Goal: Transaction & Acquisition: Register for event/course

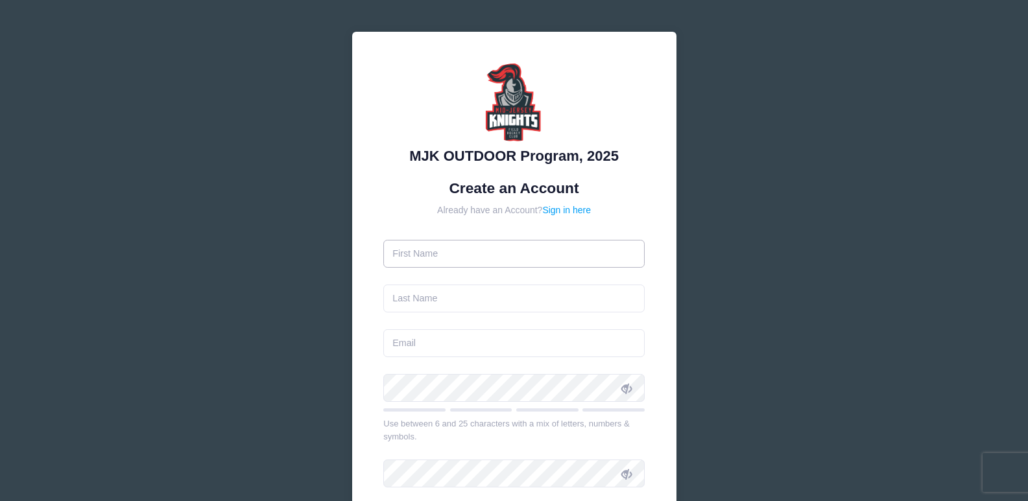
click at [457, 264] on input "text" at bounding box center [513, 254] width 261 height 28
type input "Patrick"
click at [478, 298] on input "text" at bounding box center [513, 299] width 261 height 28
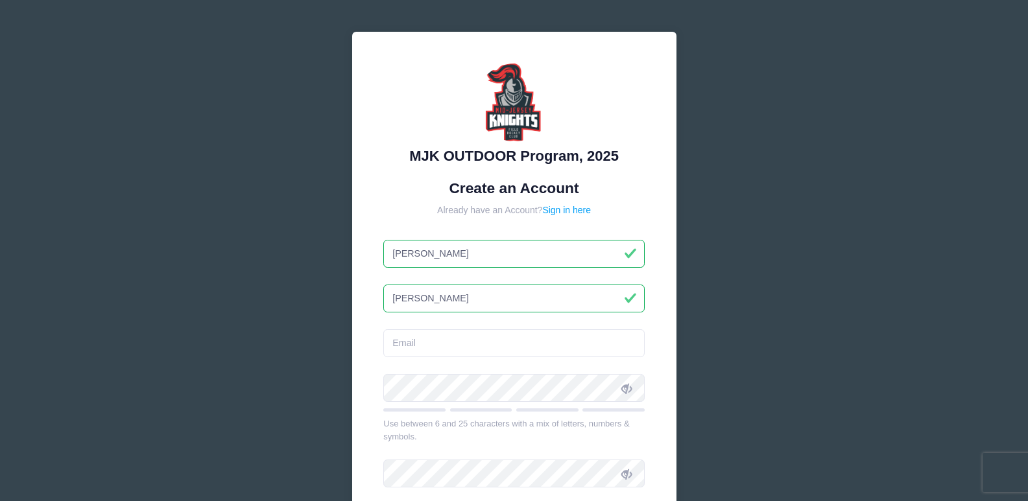
type input "[PERSON_NAME]"
click at [406, 346] on input "email" at bounding box center [513, 343] width 261 height 28
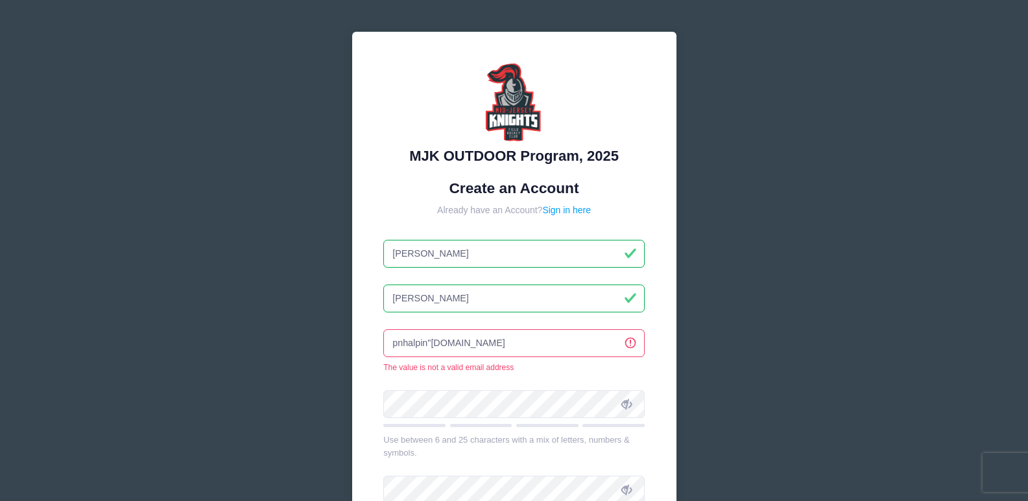
click at [429, 340] on input "pnhalpin"gmail.com" at bounding box center [513, 343] width 261 height 28
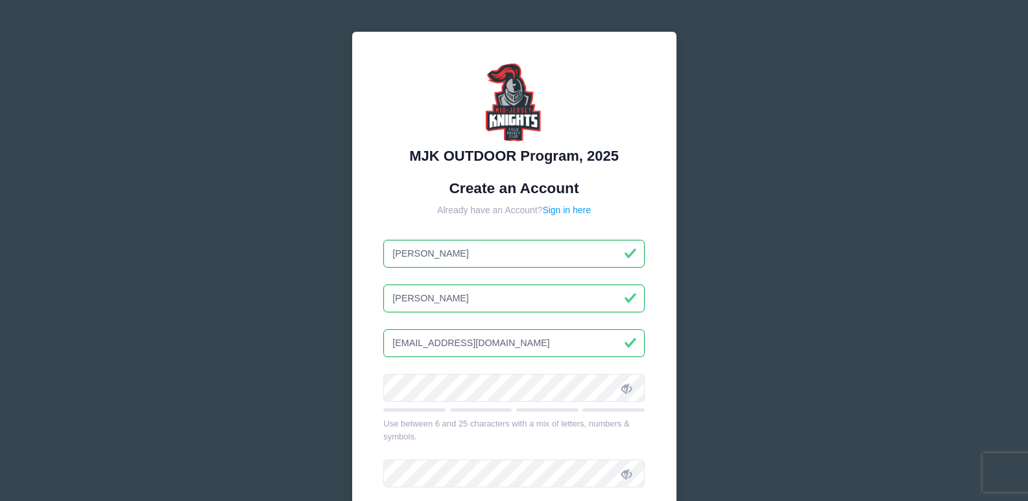
type input "[EMAIL_ADDRESS][DOMAIN_NAME]"
click at [630, 389] on icon at bounding box center [626, 388] width 10 height 10
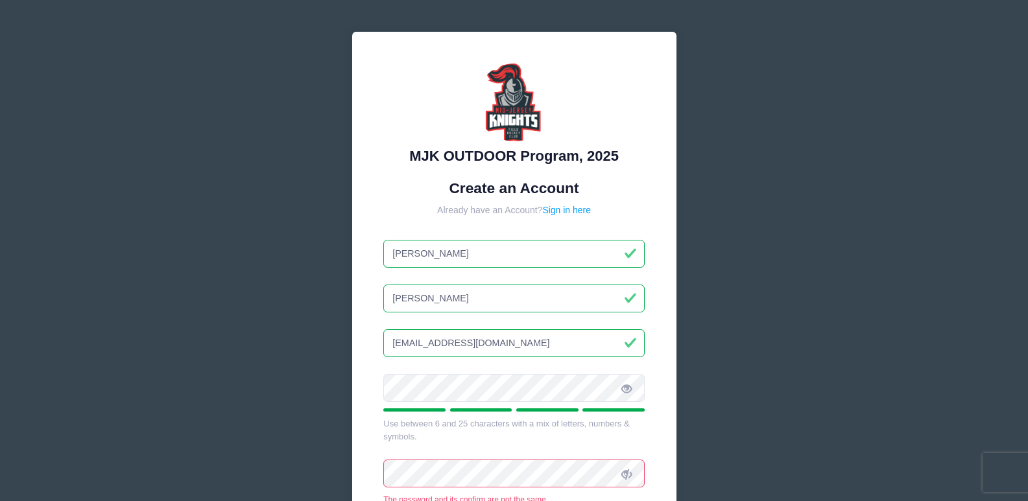
click at [628, 473] on icon at bounding box center [626, 474] width 10 height 10
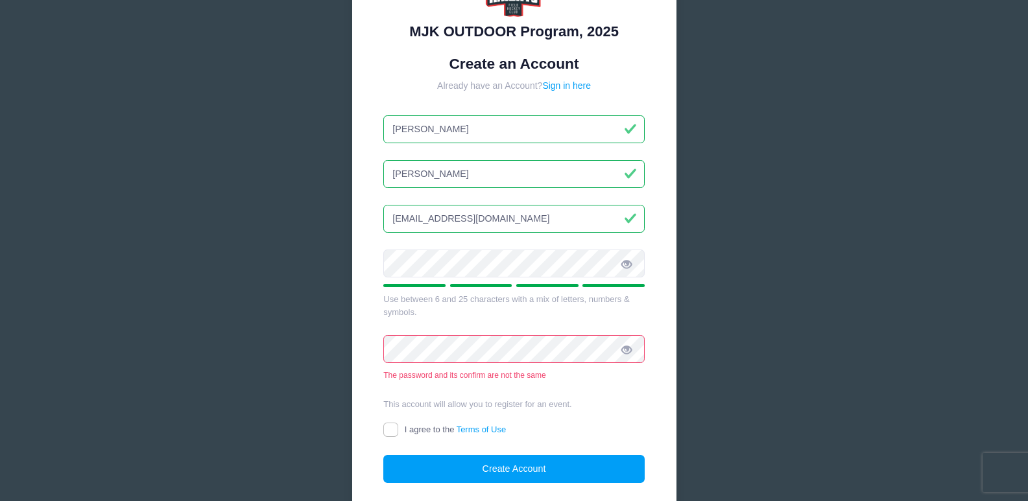
scroll to position [130, 0]
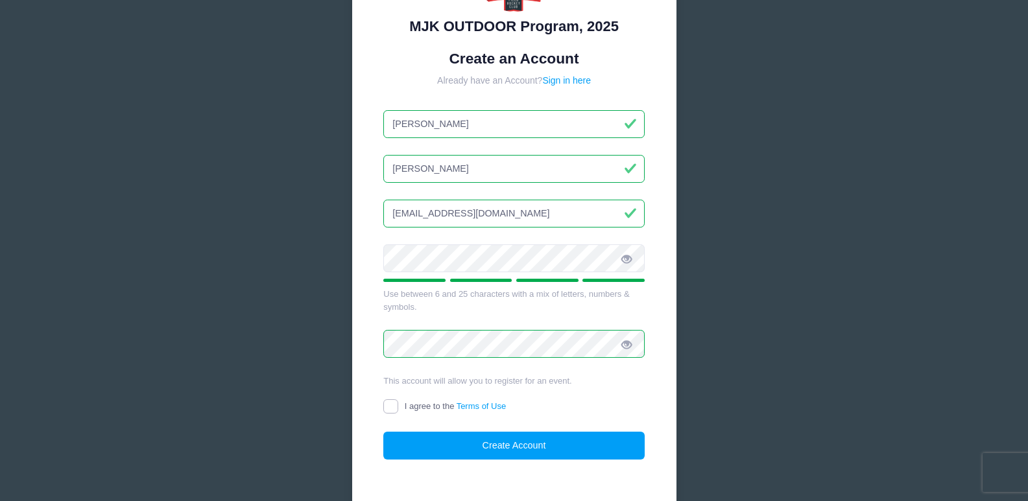
click at [396, 402] on input "I agree to the Terms of Use" at bounding box center [390, 406] width 15 height 15
checkbox input "true"
click at [453, 447] on button "Create Account" at bounding box center [513, 446] width 261 height 28
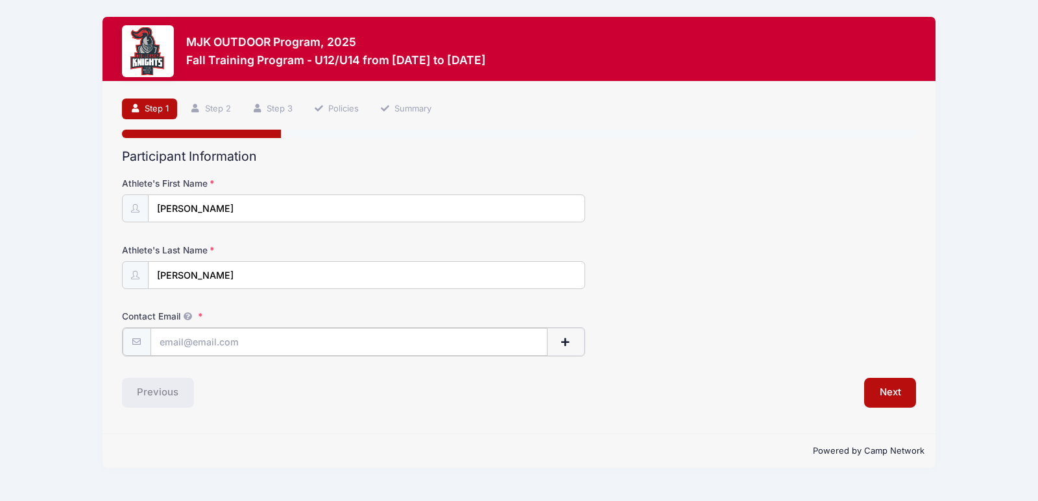
click at [452, 345] on input "Contact Email" at bounding box center [348, 342] width 397 height 28
type input "[EMAIL_ADDRESS][DOMAIN_NAME]"
click at [896, 403] on button "Next" at bounding box center [890, 392] width 53 height 30
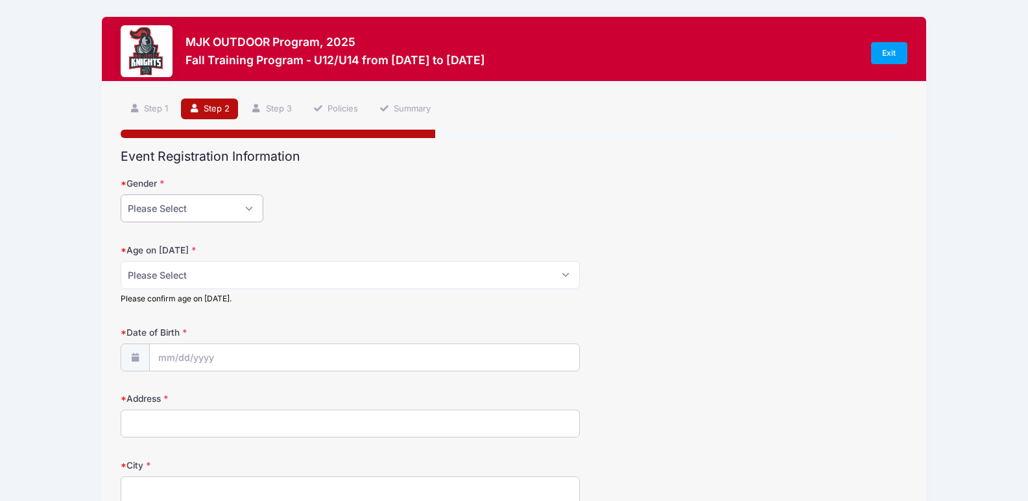
click at [247, 202] on select "Please Select [DEMOGRAPHIC_DATA] [DEMOGRAPHIC_DATA]" at bounding box center [192, 209] width 143 height 28
select select "[DEMOGRAPHIC_DATA]"
click at [121, 195] on select "Please Select [DEMOGRAPHIC_DATA] [DEMOGRAPHIC_DATA]" at bounding box center [192, 209] width 143 height 28
click at [206, 270] on select "Please Select 1 2 3 4 5 6 7 8 9 10 11 12 13 14 15 16 17 18" at bounding box center [350, 275] width 458 height 28
select select "12"
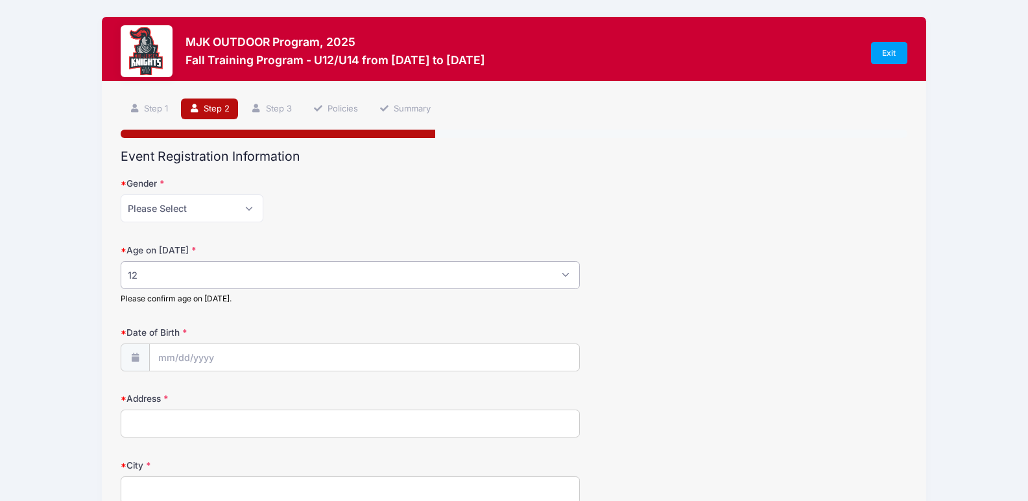
click at [121, 261] on select "Please Select 1 2 3 4 5 6 7 8 9 10 11 12 13 14 15 16 17 18" at bounding box center [350, 275] width 458 height 28
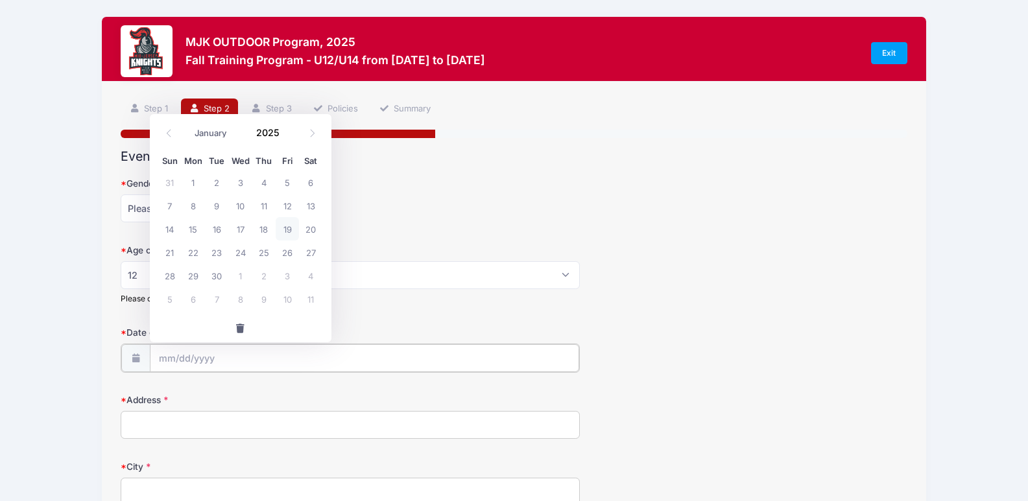
click at [178, 359] on input "Date of Birth" at bounding box center [364, 358] width 429 height 28
click at [169, 129] on icon at bounding box center [169, 133] width 8 height 8
select select "6"
click at [312, 231] on span "19" at bounding box center [310, 228] width 23 height 23
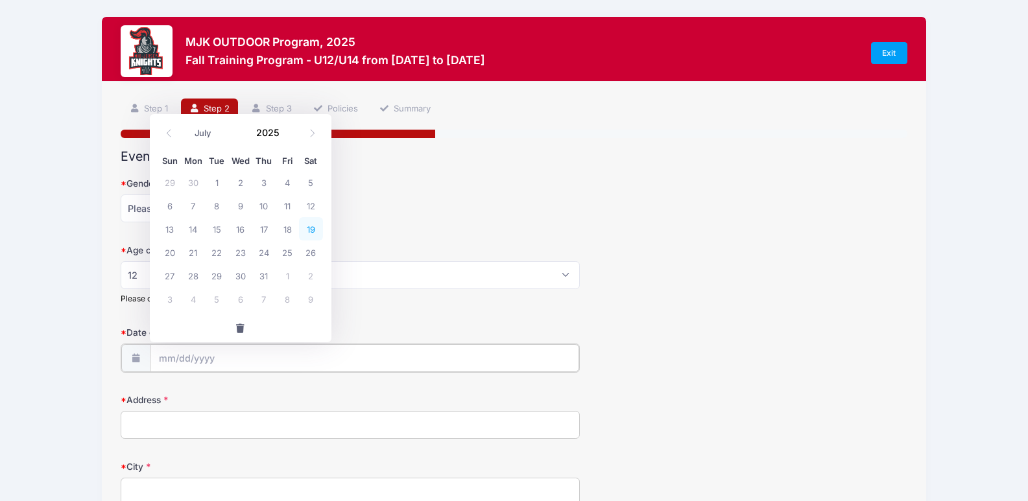
type input "[DATE]"
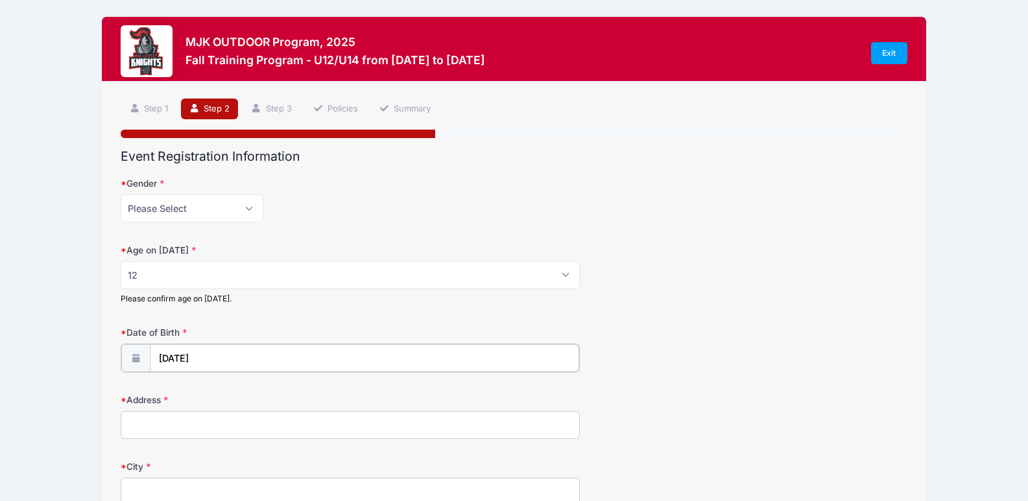
click at [208, 355] on input "[DATE]" at bounding box center [364, 358] width 429 height 28
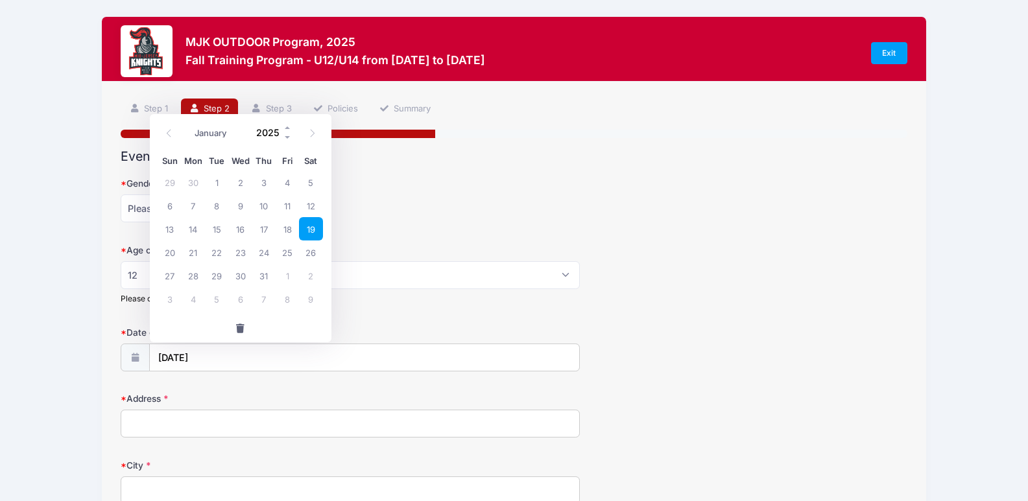
click at [265, 137] on input "2025" at bounding box center [271, 132] width 42 height 19
click at [286, 137] on span at bounding box center [287, 138] width 9 height 10
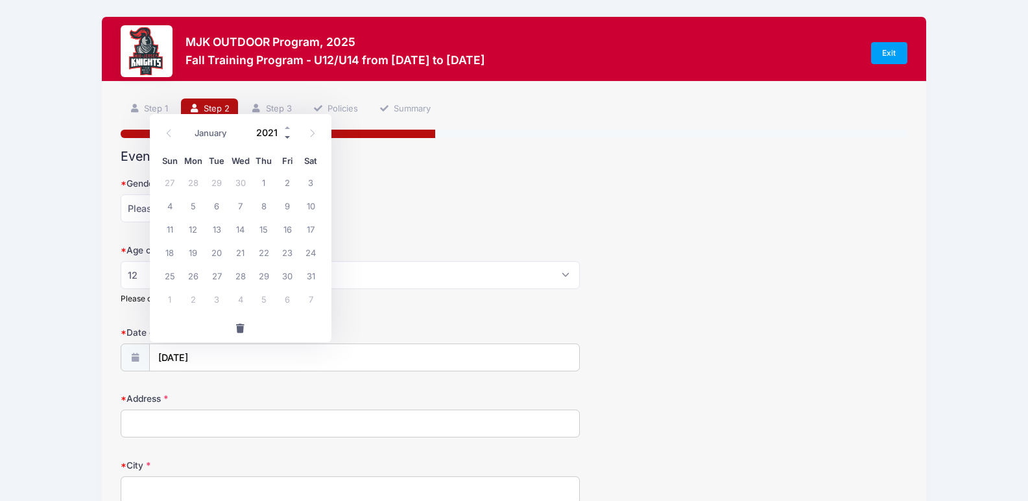
click at [286, 137] on span at bounding box center [287, 138] width 9 height 10
click at [287, 137] on span at bounding box center [287, 138] width 9 height 10
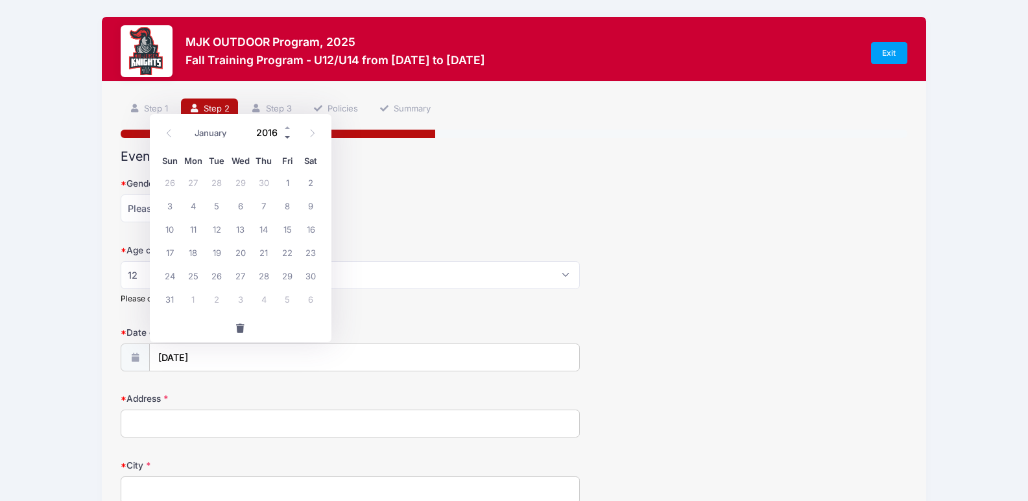
click at [287, 137] on span at bounding box center [287, 138] width 9 height 10
type input "2013"
click at [281, 232] on span "19" at bounding box center [287, 228] width 23 height 23
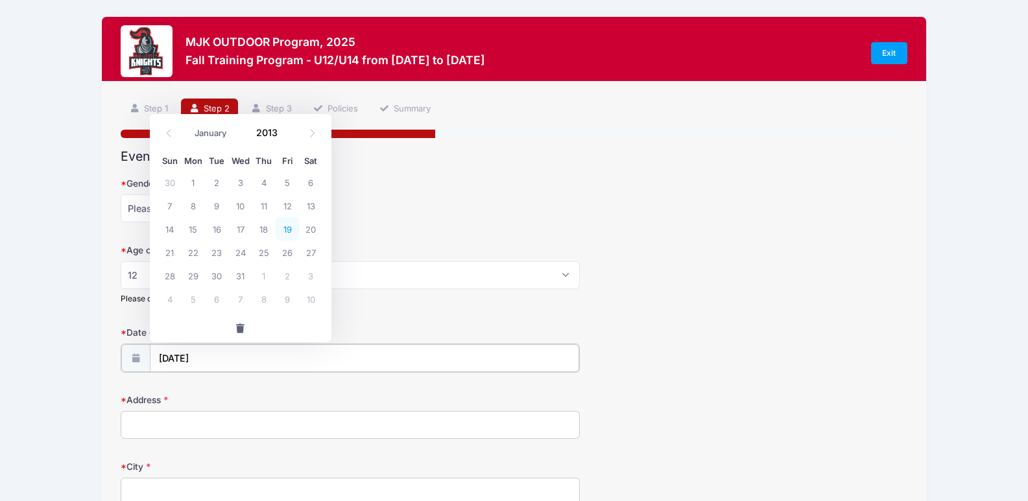
type input "[DATE]"
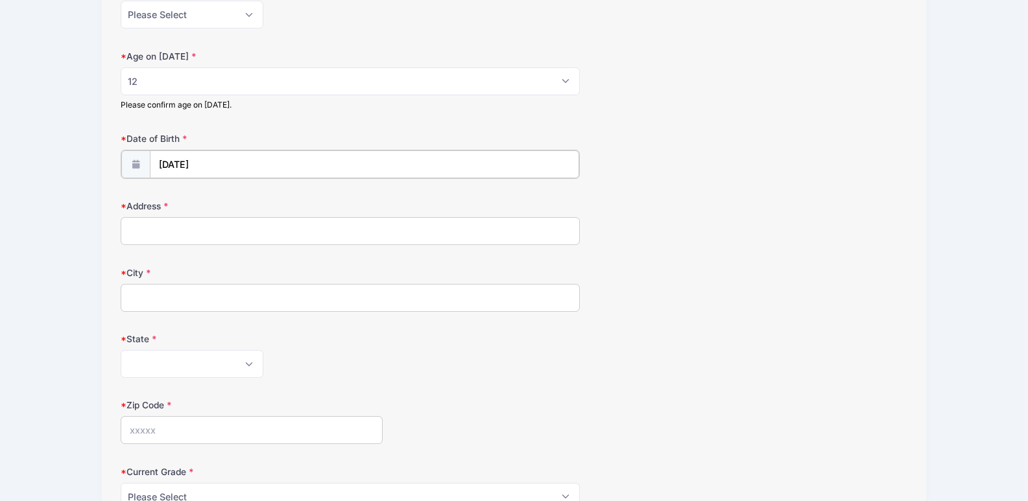
scroll to position [195, 0]
click at [230, 217] on input "Address" at bounding box center [350, 229] width 458 height 28
type input "[STREET_ADDRESS]"
click at [250, 289] on input "City" at bounding box center [350, 296] width 458 height 28
type input "Paramus"
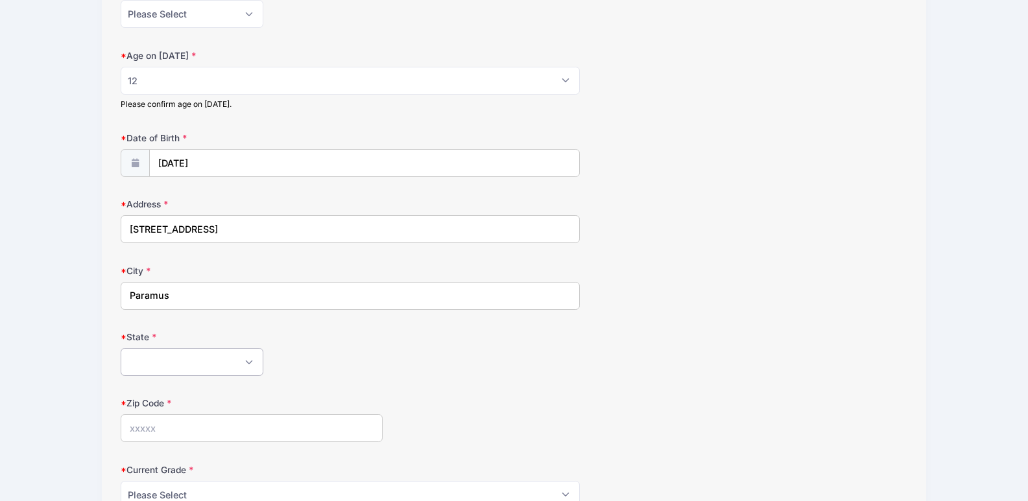
click at [245, 359] on select "[US_STATE] [US_STATE] [US_STATE] [US_STATE] [US_STATE] Armed Forces Africa Arme…" at bounding box center [192, 362] width 143 height 28
select select "NJ"
click at [121, 348] on select "[US_STATE] [US_STATE] [US_STATE] [US_STATE] [US_STATE] Armed Forces Africa Arme…" at bounding box center [192, 362] width 143 height 28
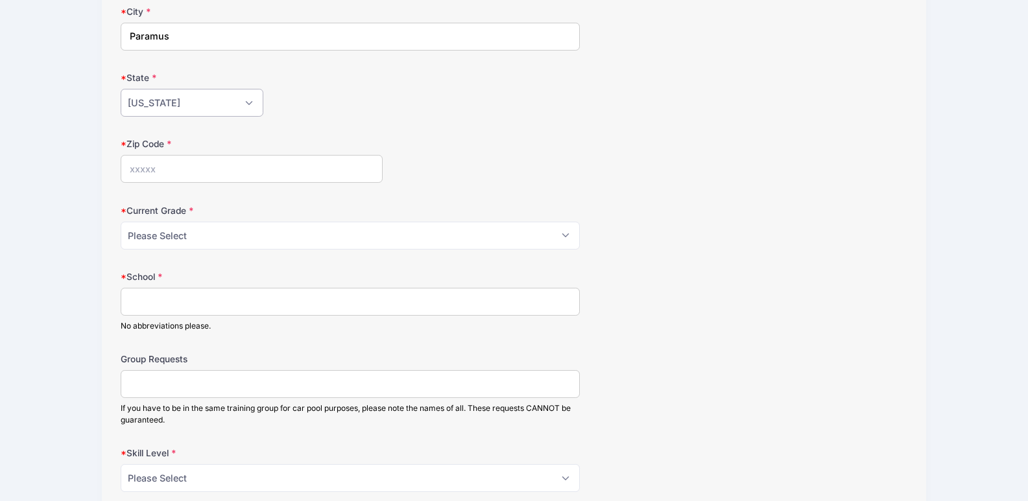
click at [206, 100] on select "[US_STATE] [US_STATE] [US_STATE] [US_STATE] [US_STATE] Armed Forces Africa Arme…" at bounding box center [192, 103] width 143 height 28
click at [121, 89] on select "[US_STATE] [US_STATE] [US_STATE] [US_STATE] [US_STATE] Armed Forces Africa Arme…" at bounding box center [192, 103] width 143 height 28
click at [207, 171] on input "Zip Code" at bounding box center [252, 169] width 262 height 28
type input "07652"
click at [565, 230] on select "Please Select Grade: K Grade: 1st Grade: 2nd Grade: 3rd Grade: 4th 5th Grade: 6…" at bounding box center [350, 236] width 458 height 28
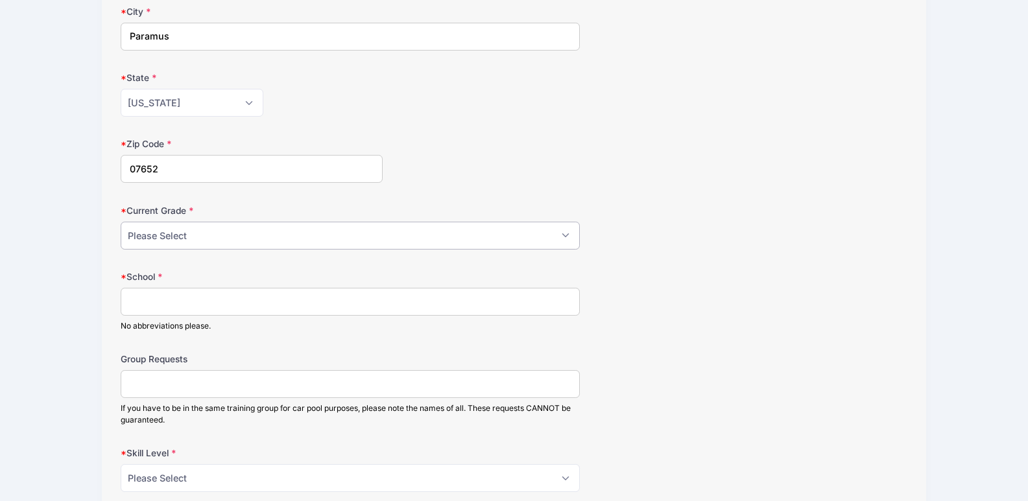
select select "Grade: 6th"
click at [121, 222] on select "Please Select Grade: K Grade: 1st Grade: 2nd Grade: 3rd Grade: 4th 5th Grade: 6…" at bounding box center [350, 236] width 458 height 28
click at [179, 293] on input "School" at bounding box center [350, 302] width 458 height 28
click at [149, 302] on input "[GEOGRAPHIC_DATA]" at bounding box center [350, 302] width 458 height 28
drag, startPoint x: 158, startPoint y: 301, endPoint x: 253, endPoint y: 295, distance: 94.9
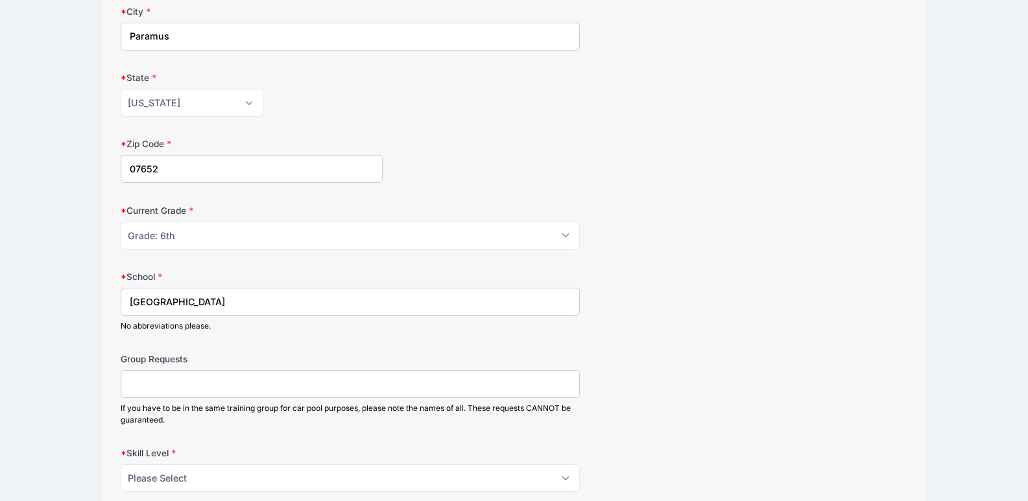
click at [253, 295] on input "[GEOGRAPHIC_DATA]" at bounding box center [350, 302] width 458 height 28
click at [153, 303] on input "[GEOGRAPHIC_DATA]" at bounding box center [350, 302] width 458 height 28
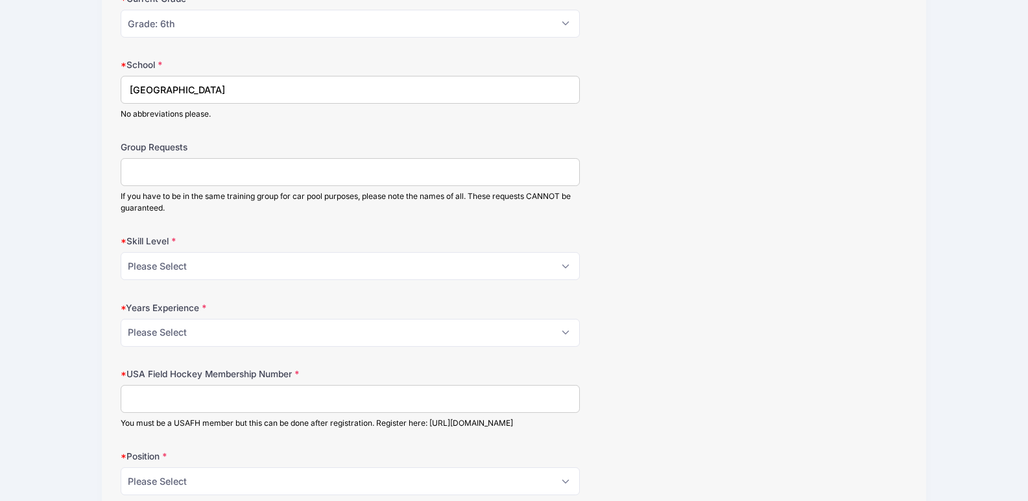
scroll to position [713, 0]
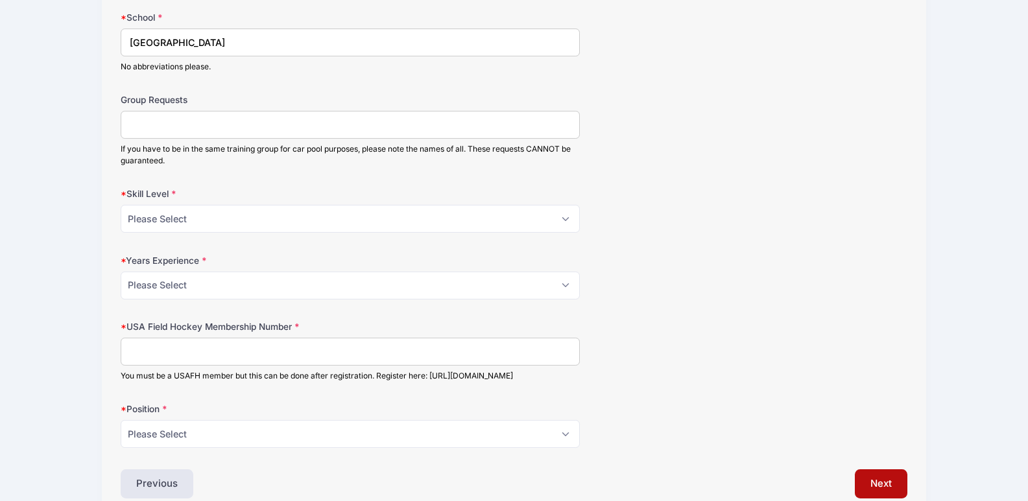
type input "[GEOGRAPHIC_DATA]"
click at [209, 219] on select "Please Select Beginner Intermediate Advanced" at bounding box center [350, 219] width 458 height 28
select select "Advanced"
click at [121, 205] on select "Please Select Beginner Intermediate Advanced" at bounding box center [350, 219] width 458 height 28
click at [215, 286] on select "Please Select 0 1 2 3 4 5 6 7 8" at bounding box center [350, 286] width 458 height 28
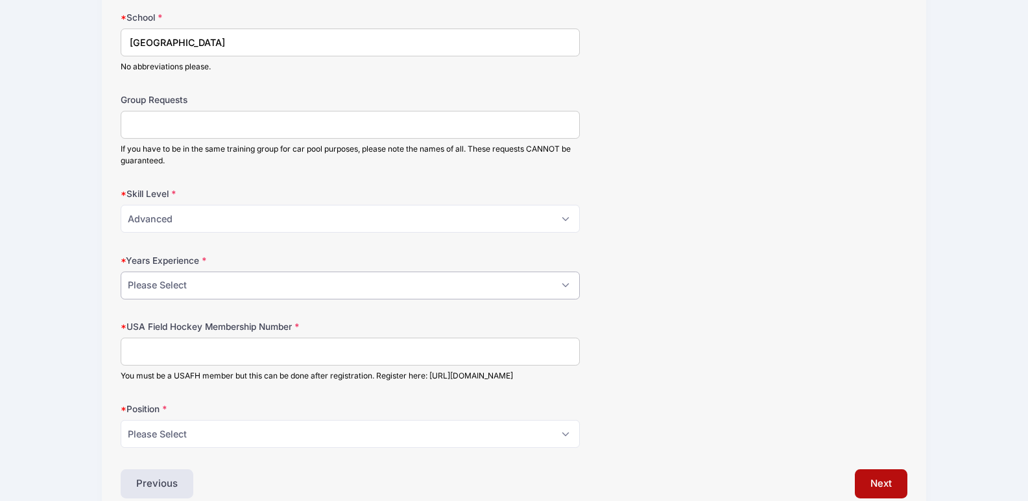
select select "7"
click at [121, 272] on select "Please Select 0 1 2 3 4 5 6 7 8" at bounding box center [350, 286] width 458 height 28
click at [182, 359] on input "USA Field Hockey Membership Number" at bounding box center [350, 352] width 458 height 28
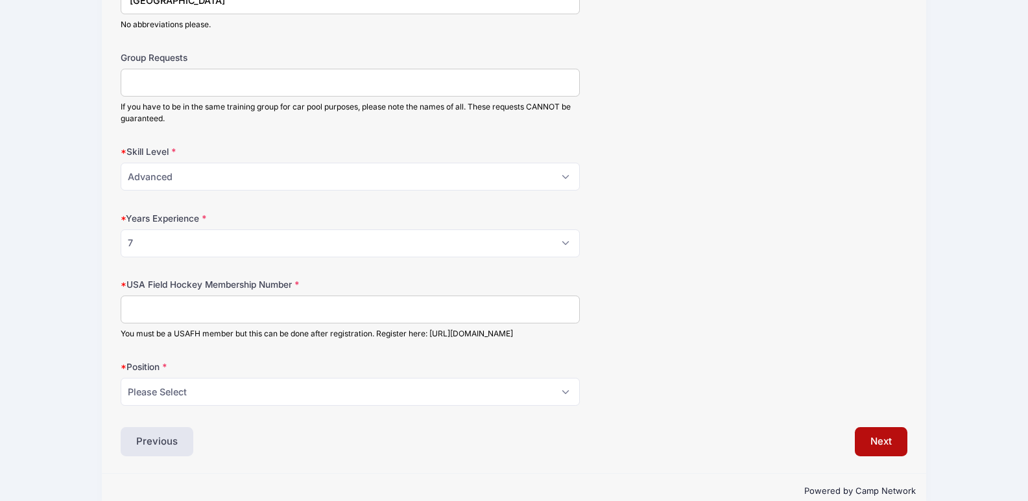
scroll to position [778, 0]
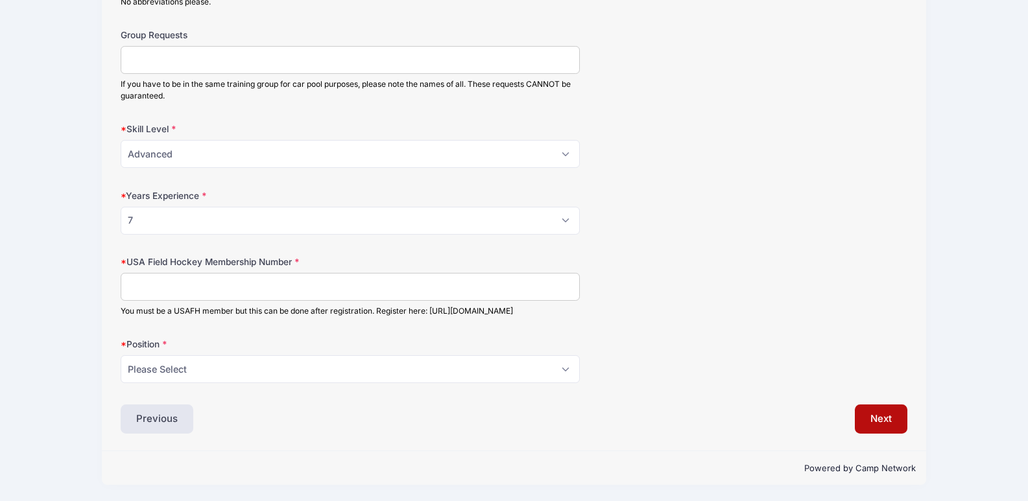
drag, startPoint x: 121, startPoint y: 323, endPoint x: 350, endPoint y: 321, distance: 228.9
click at [350, 317] on div "You must be a USAFH member but this can be done after registration. Register he…" at bounding box center [350, 311] width 458 height 12
copy div "[URL][DOMAIN_NAME]"
click at [276, 381] on select "Please Select Field Player Goalkeeper" at bounding box center [350, 369] width 458 height 28
select select "Field Player"
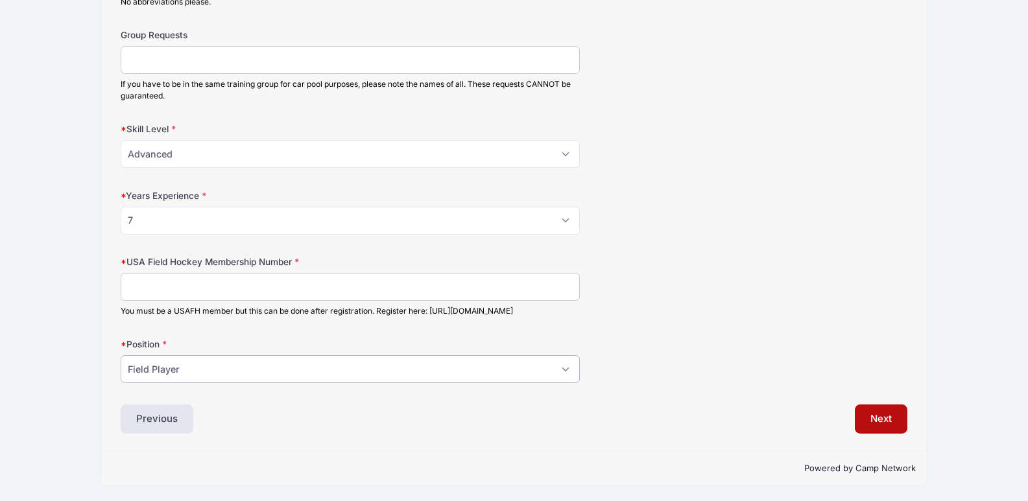
click at [121, 367] on select "Please Select Field Player Goalkeeper" at bounding box center [350, 369] width 458 height 28
click at [461, 291] on input "USA Field Hockey Membership Number" at bounding box center [350, 287] width 458 height 28
click at [878, 434] on button "Next" at bounding box center [881, 420] width 53 height 30
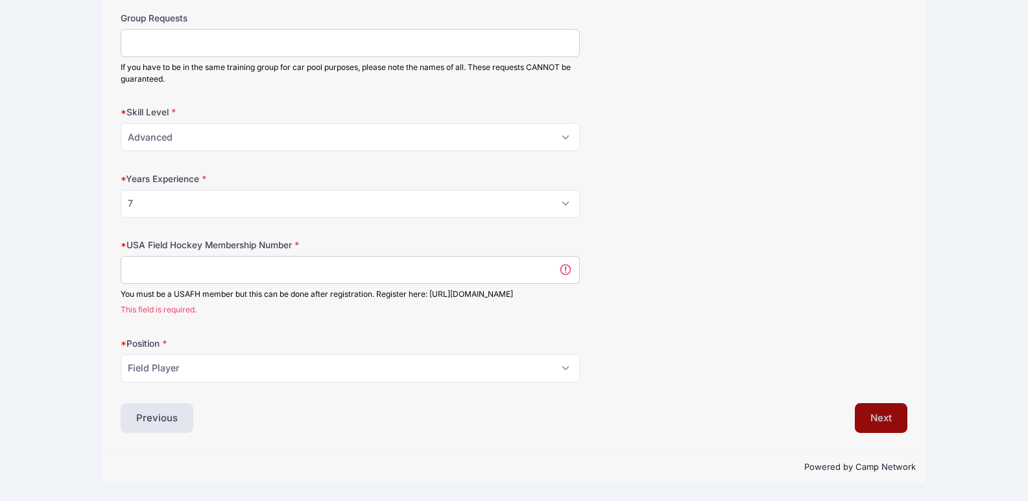
scroll to position [0, 0]
click at [565, 259] on input "USA Field Hockey Membership Number" at bounding box center [350, 270] width 458 height 28
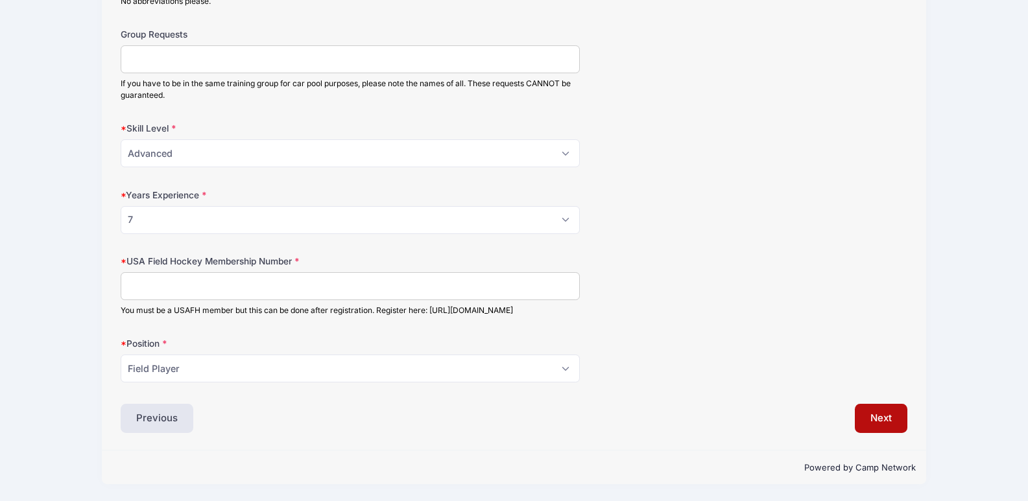
scroll to position [790, 0]
type input "no membership yet"
click at [899, 416] on button "Next" at bounding box center [881, 419] width 53 height 30
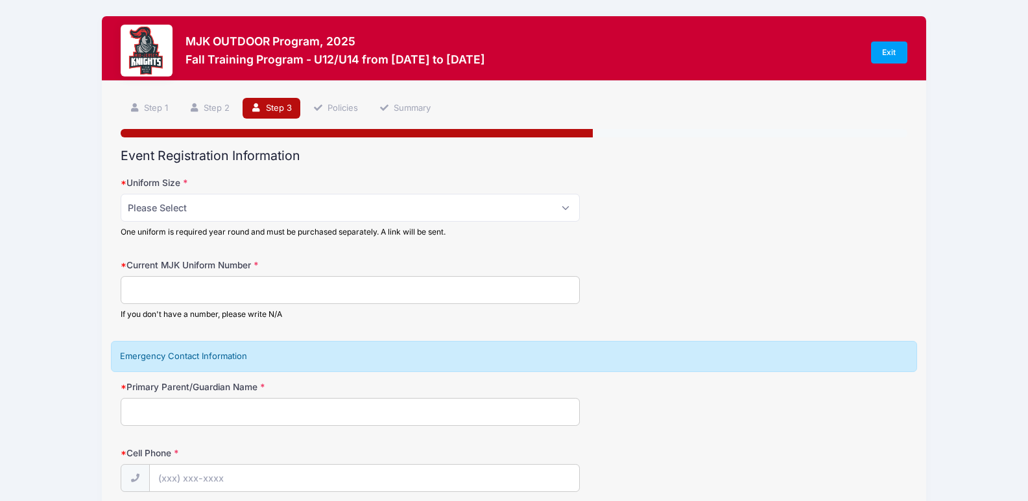
scroll to position [0, 0]
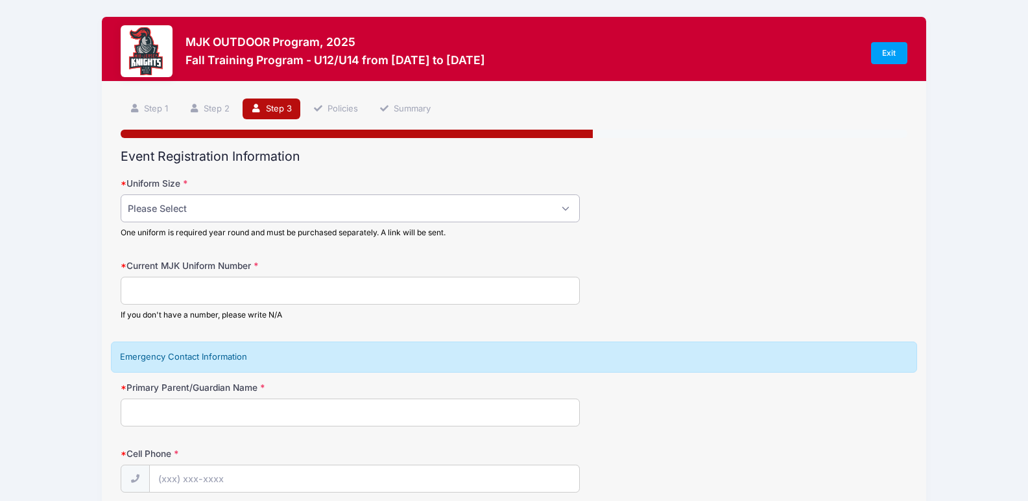
click at [250, 204] on select "Please Select Adult Small Adult Medium Adult Large Adult XL" at bounding box center [350, 209] width 458 height 28
select select "Adult Small"
click at [121, 195] on select "Please Select Adult Small Adult Medium Adult Large Adult XL" at bounding box center [350, 209] width 458 height 28
click at [206, 296] on input "Current MJK Uniform Number" at bounding box center [350, 291] width 458 height 28
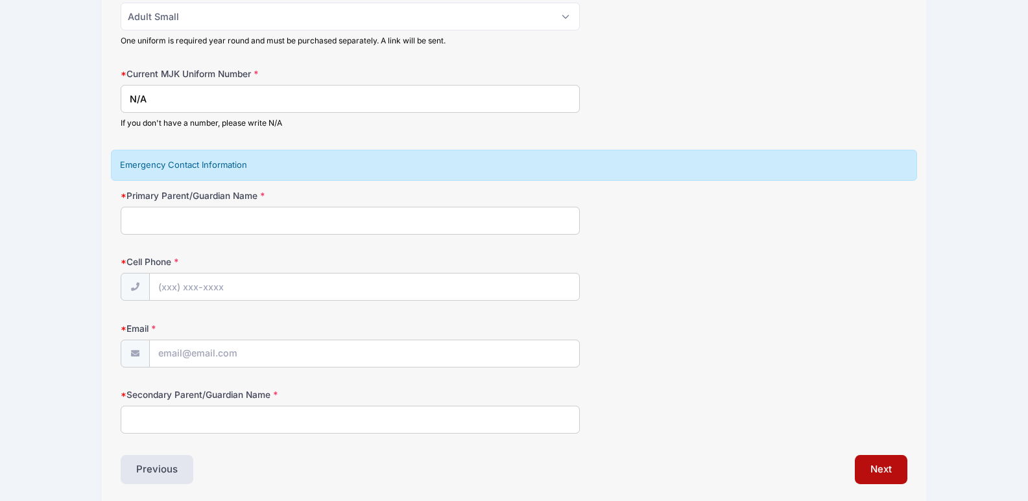
scroll to position [195, 0]
type input "N/A"
click at [239, 220] on input "Primary Parent/Guardian Name" at bounding box center [350, 218] width 458 height 28
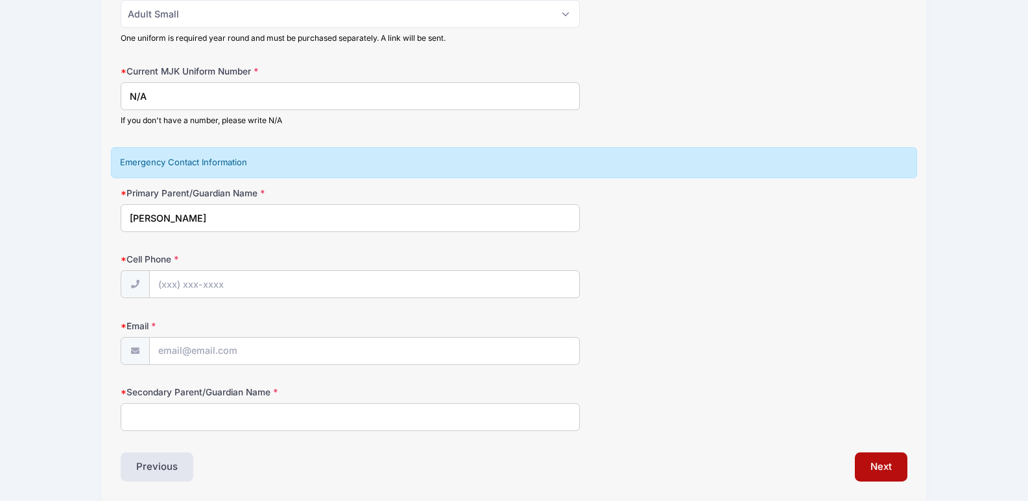
type input "[PERSON_NAME]"
click at [246, 291] on input "Cell Phone" at bounding box center [364, 285] width 429 height 28
type input "[PHONE_NUMBER]"
click at [503, 354] on input "Email" at bounding box center [364, 352] width 429 height 28
type input "[EMAIL_ADDRESS][DOMAIN_NAME]"
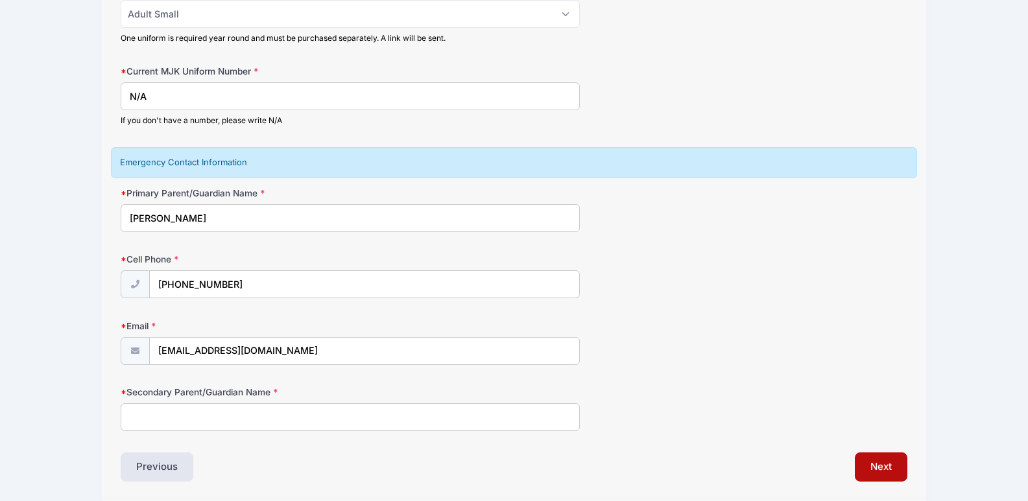
click at [373, 427] on input "Secondary Parent/Guardian Name" at bounding box center [350, 417] width 458 height 28
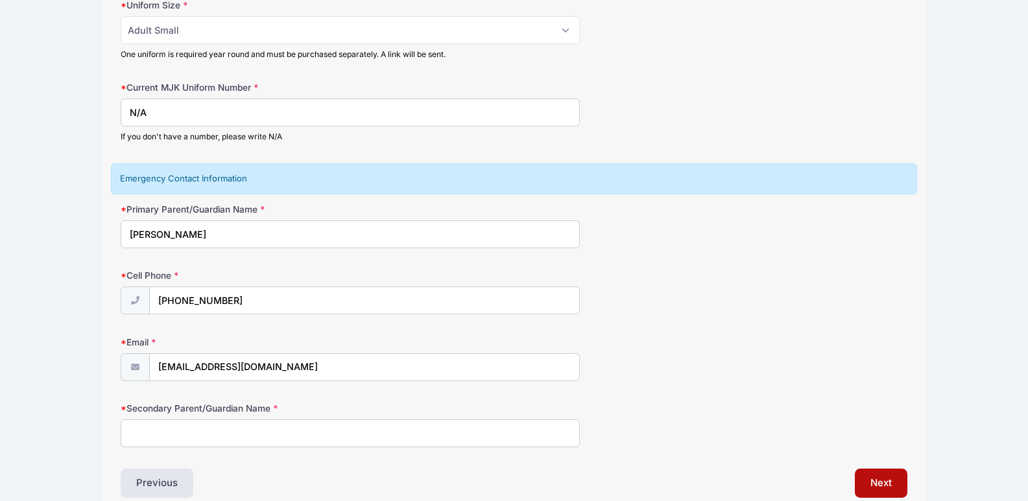
scroll to position [243, 0]
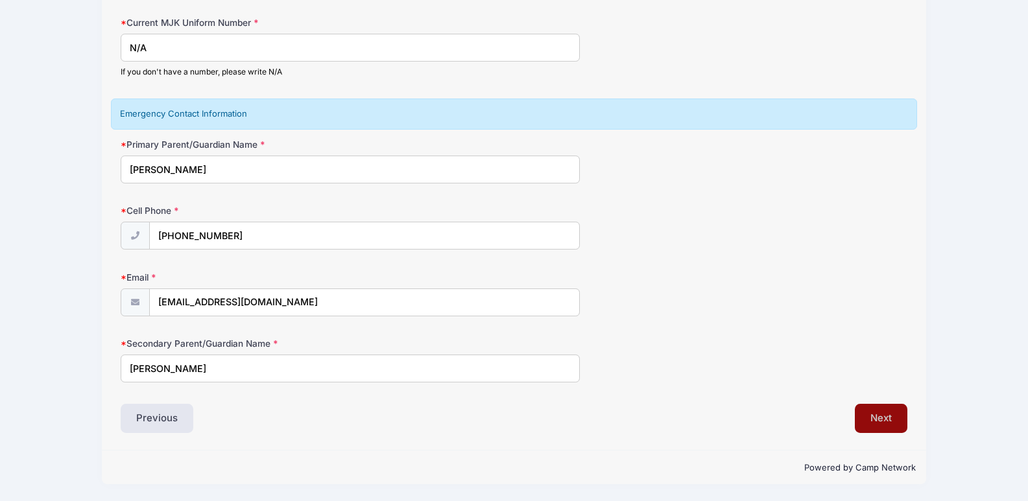
type input "[PERSON_NAME]"
click at [872, 425] on button "Next" at bounding box center [881, 419] width 53 height 30
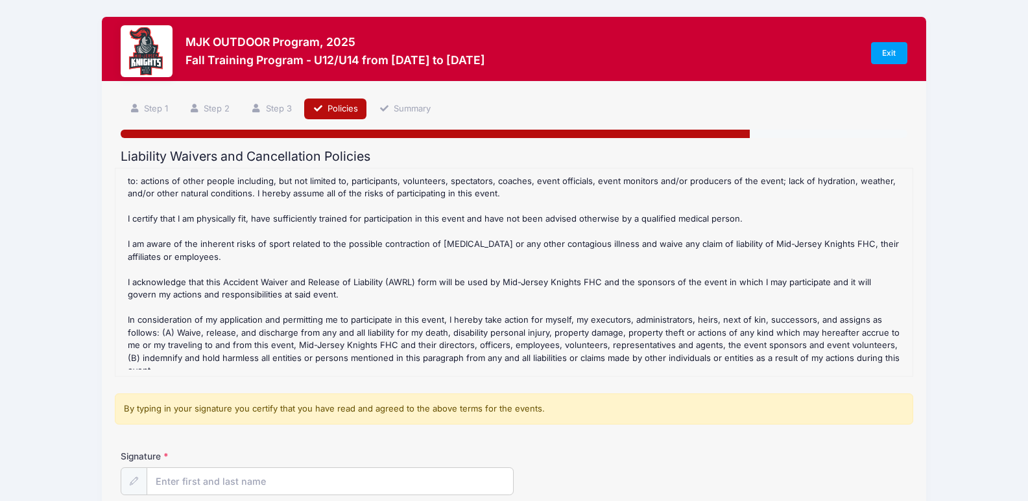
scroll to position [261, 0]
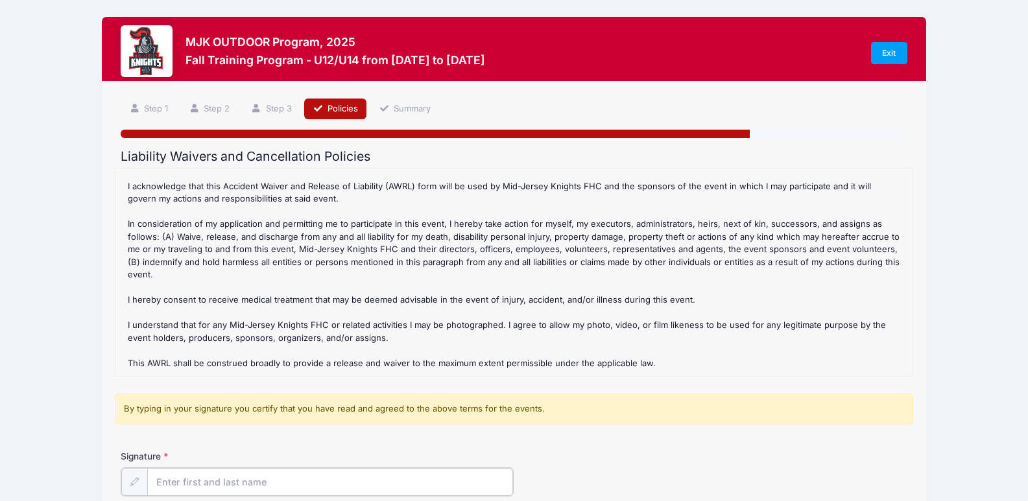
click at [305, 480] on input "Signature" at bounding box center [330, 482] width 366 height 28
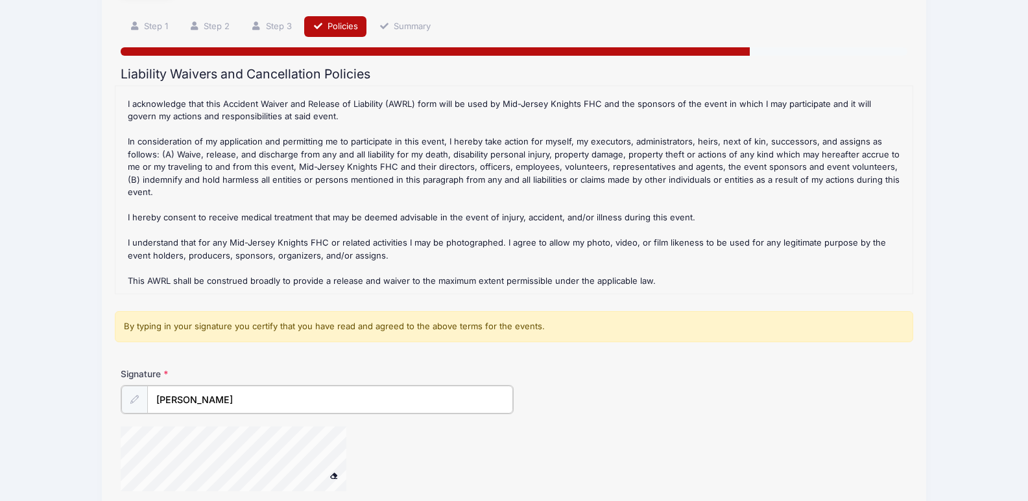
scroll to position [200, 0]
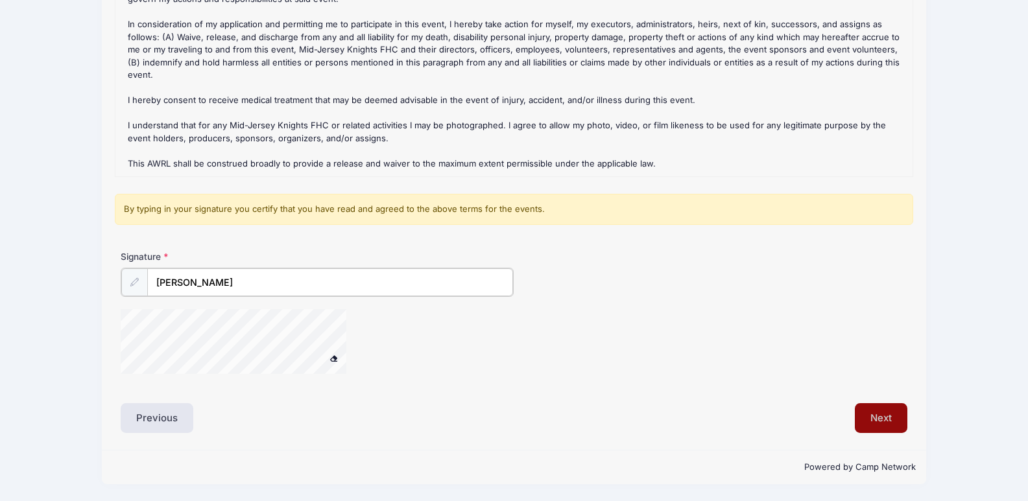
type input "[PERSON_NAME]"
click at [884, 423] on button "Next" at bounding box center [881, 418] width 53 height 30
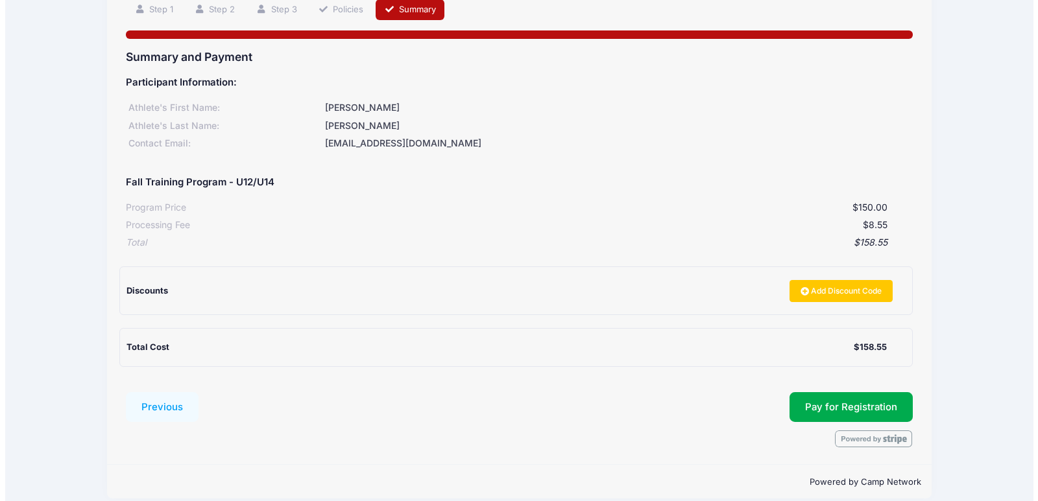
scroll to position [113, 0]
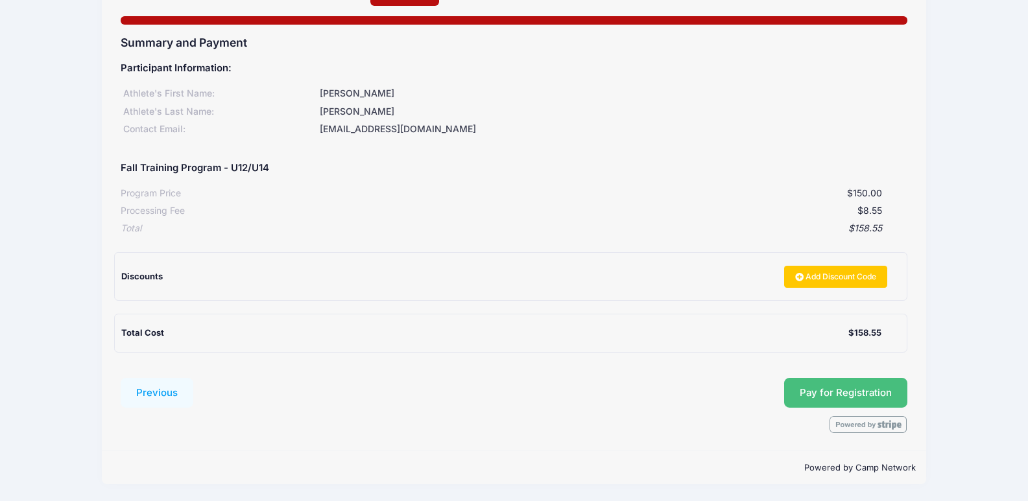
click at [874, 396] on button "Pay for Registration" at bounding box center [845, 393] width 123 height 30
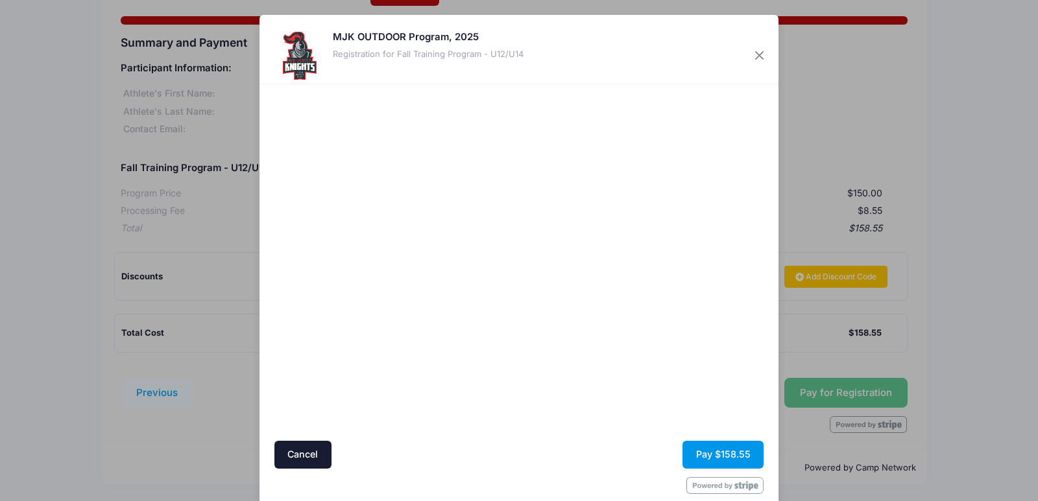
click at [736, 451] on button "Pay $158.55" at bounding box center [722, 455] width 81 height 28
